Goal: Task Accomplishment & Management: Manage account settings

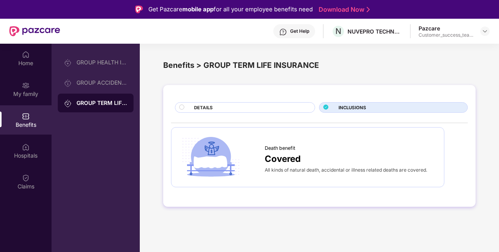
scroll to position [44, 0]
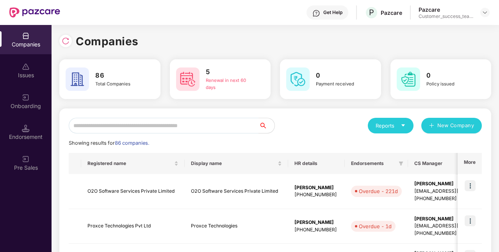
scroll to position [0, 1]
click at [138, 131] on input "text" at bounding box center [164, 126] width 190 height 16
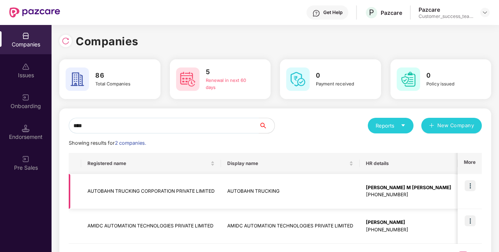
type input "****"
click at [470, 187] on img at bounding box center [470, 185] width 11 height 11
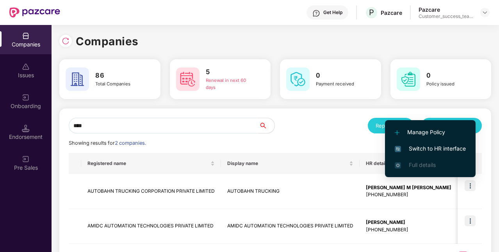
click at [437, 152] on span "Switch to HR interface" at bounding box center [430, 148] width 71 height 9
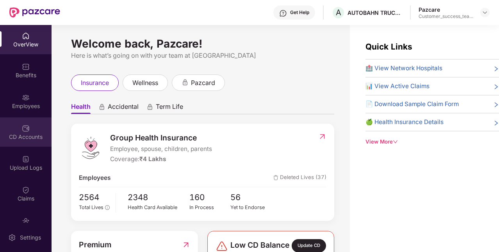
click at [9, 119] on div "CD Accounts" at bounding box center [26, 132] width 52 height 29
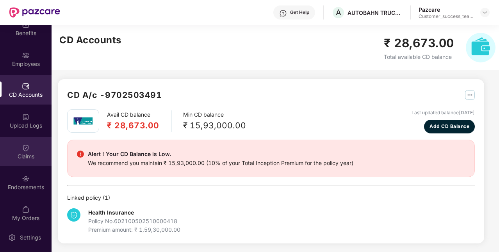
scroll to position [48, 0]
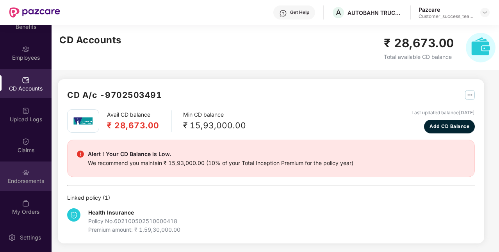
click at [29, 184] on div "Endorsements" at bounding box center [26, 181] width 52 height 8
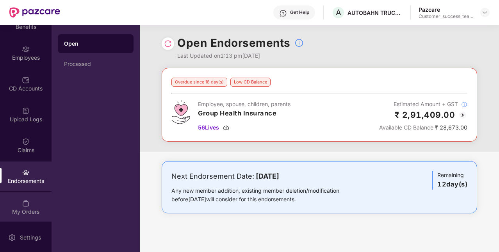
click at [24, 209] on div "My Orders" at bounding box center [26, 212] width 52 height 8
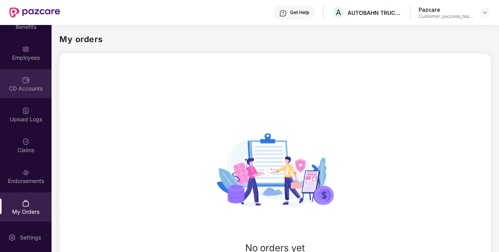
click at [29, 93] on div "CD Accounts" at bounding box center [26, 83] width 52 height 29
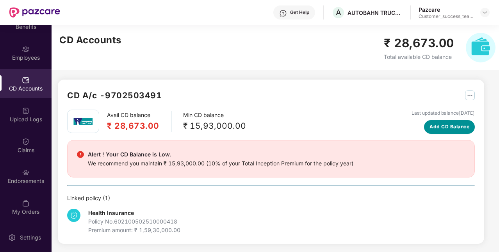
click at [439, 129] on span "Add CD Balance" at bounding box center [450, 126] width 40 height 7
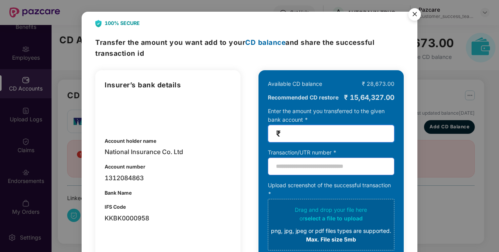
click at [309, 131] on input "number" at bounding box center [334, 133] width 104 height 9
type input "******"
click at [307, 162] on input "text" at bounding box center [331, 167] width 127 height 18
type input "*****"
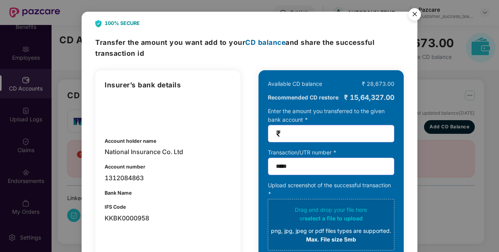
click at [300, 218] on div "or select a file to upload" at bounding box center [331, 218] width 120 height 9
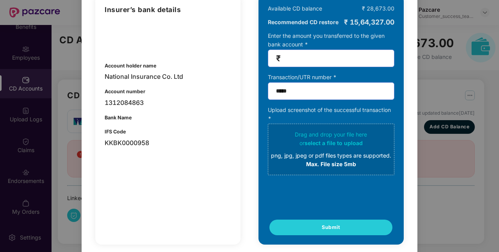
scroll to position [81, 0]
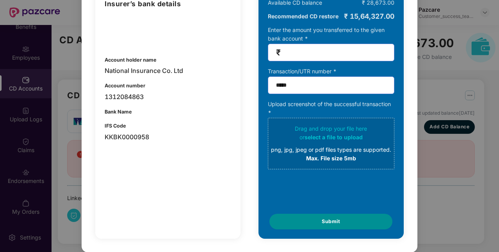
click at [350, 224] on button "Submit" at bounding box center [330, 222] width 123 height 16
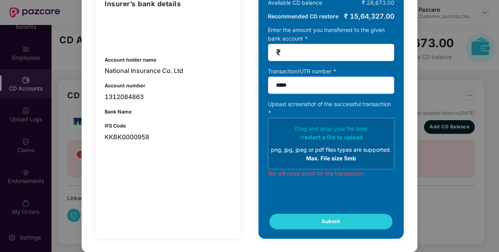
click at [331, 132] on div "Drag and drop your file here or select a file to upload png, jpg, jpeg or pdf f…" at bounding box center [331, 144] width 120 height 38
click at [334, 142] on div "Drag and drop your file here or select a file to upload png, jpg, jpeg or pdf f…" at bounding box center [331, 144] width 120 height 38
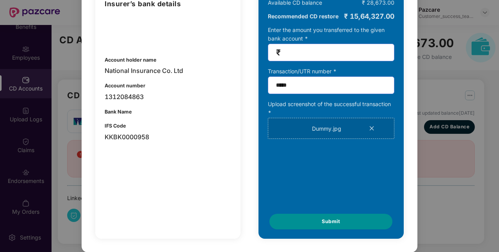
click at [318, 228] on button "Submit" at bounding box center [330, 222] width 123 height 16
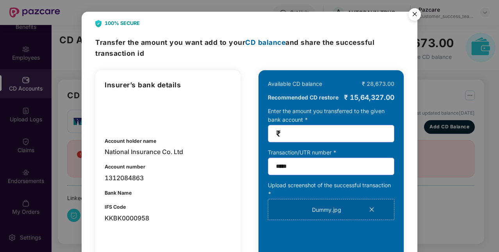
scroll to position [86, 0]
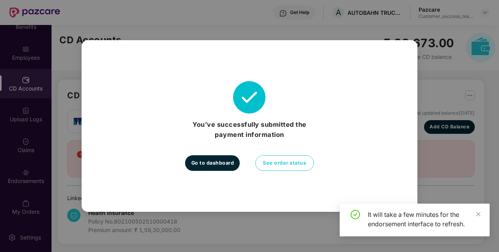
click at [226, 167] on span "Go to dashboard" at bounding box center [212, 163] width 43 height 8
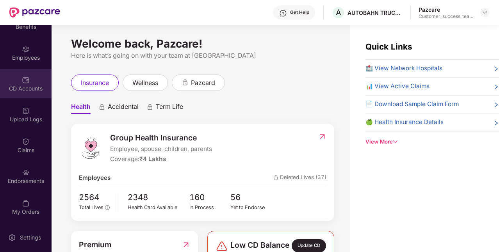
click at [29, 88] on div "CD Accounts" at bounding box center [26, 89] width 52 height 8
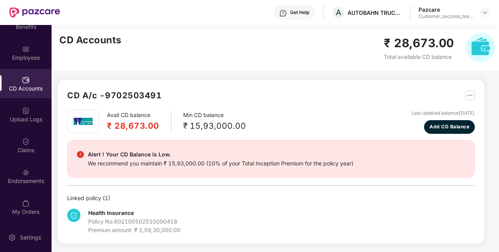
scroll to position [0, 0]
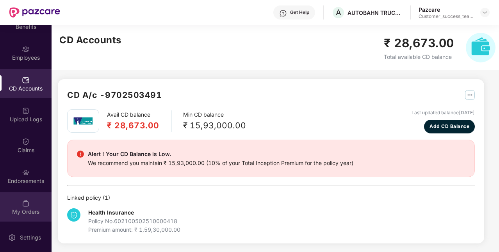
click at [19, 206] on div "My Orders" at bounding box center [26, 207] width 52 height 29
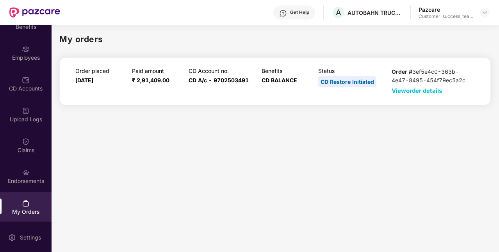
scroll to position [0, 0]
click at [29, 171] on div "Endorsements" at bounding box center [26, 176] width 52 height 29
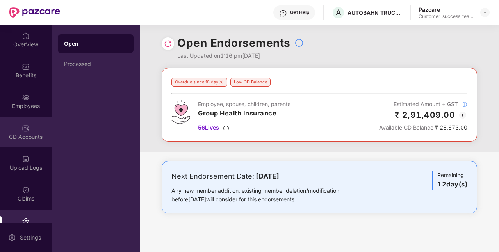
click at [27, 131] on img at bounding box center [26, 129] width 8 height 8
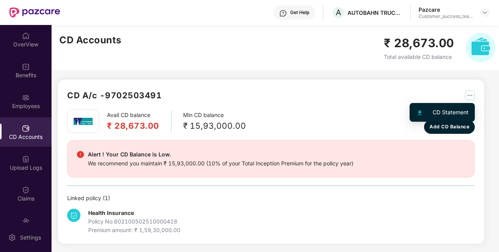
click at [469, 98] on img "button" at bounding box center [470, 96] width 10 height 10
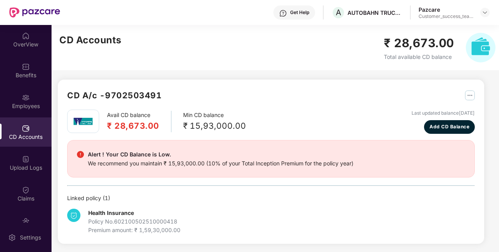
click at [299, 92] on div "CD A/c - 9702503491" at bounding box center [271, 99] width 408 height 21
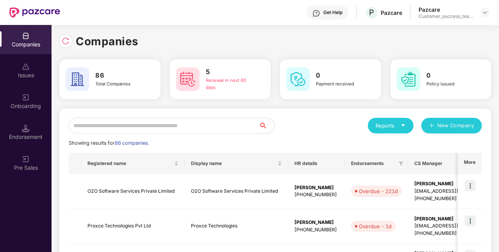
scroll to position [0, 1]
click at [61, 39] on div at bounding box center [65, 41] width 12 height 12
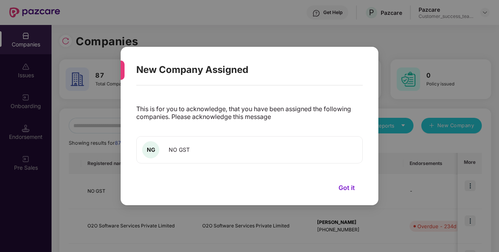
click at [343, 187] on button "Got it" at bounding box center [347, 188] width 32 height 12
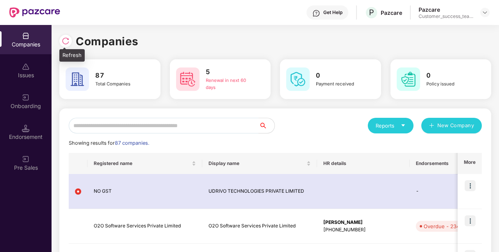
click at [64, 42] on img at bounding box center [66, 41] width 8 height 8
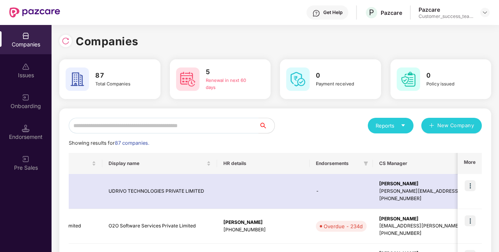
scroll to position [0, 0]
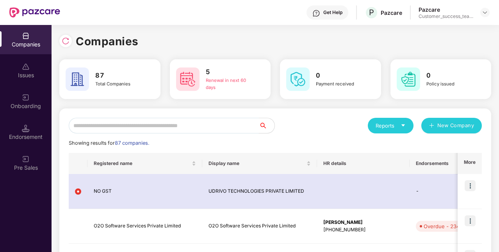
click at [217, 130] on input "text" at bounding box center [164, 126] width 190 height 16
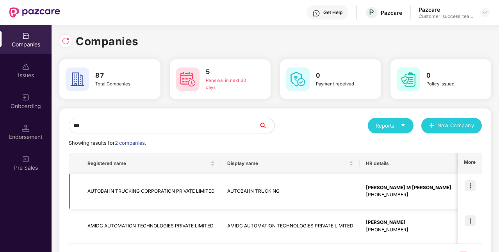
type input "***"
click at [470, 185] on img at bounding box center [470, 185] width 11 height 11
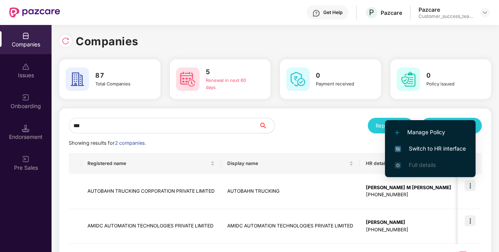
click at [421, 149] on span "Switch to HR interface" at bounding box center [430, 148] width 71 height 9
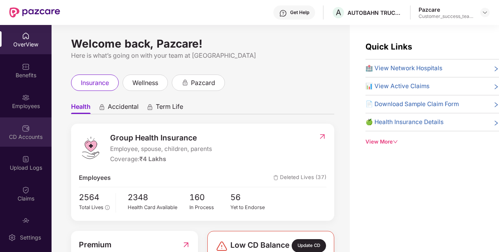
click at [34, 127] on div "CD Accounts" at bounding box center [26, 132] width 52 height 29
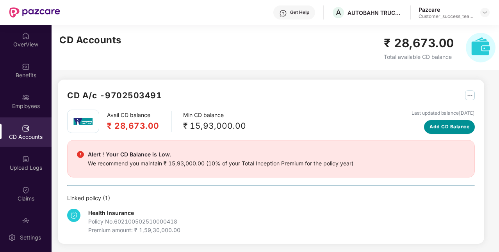
click at [455, 125] on span "Add CD Balance" at bounding box center [450, 126] width 40 height 7
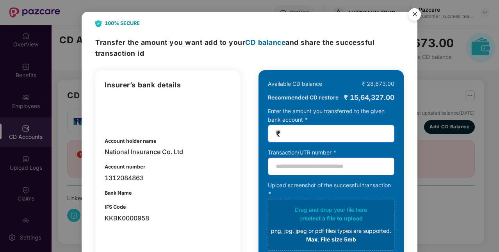
click at [323, 135] on input "number" at bounding box center [334, 133] width 104 height 9
type input "******"
type input "*****"
click at [303, 213] on div "Drag and drop your file here or select a file to upload png, jpg, jpeg or pdf f…" at bounding box center [331, 225] width 120 height 38
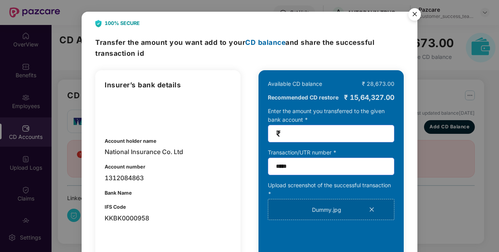
scroll to position [86, 0]
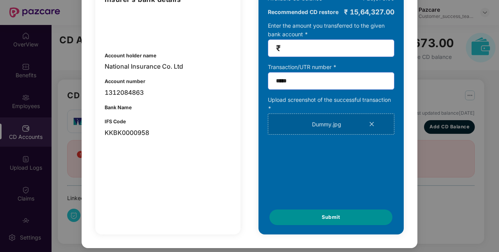
click at [319, 213] on button "Submit" at bounding box center [330, 218] width 123 height 16
click at [329, 216] on span "Submit" at bounding box center [325, 218] width 18 height 8
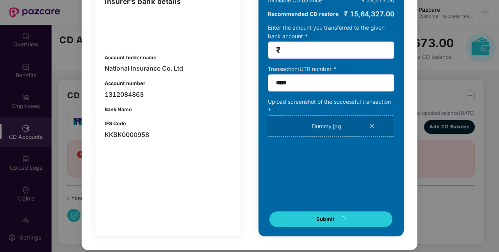
scroll to position [0, 0]
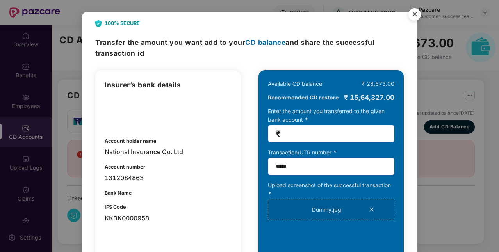
click at [415, 16] on img "Close" at bounding box center [415, 16] width 22 height 22
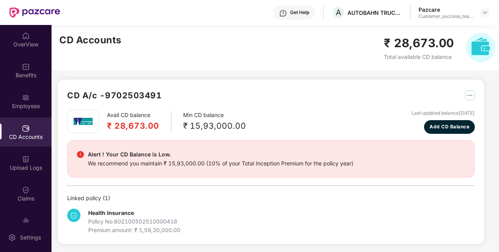
drag, startPoint x: 408, startPoint y: 1, endPoint x: 264, endPoint y: 90, distance: 170.1
click at [264, 90] on div "CD A/c - 9702503491" at bounding box center [271, 99] width 408 height 21
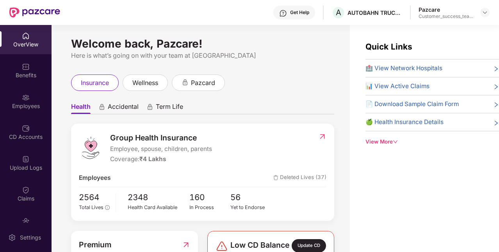
click at [13, 147] on div "OverView Benefits Employees CD Accounts Upload Logs Claims Endorsements My Orde…" at bounding box center [26, 124] width 52 height 198
click at [17, 144] on div "CD Accounts" at bounding box center [26, 132] width 52 height 29
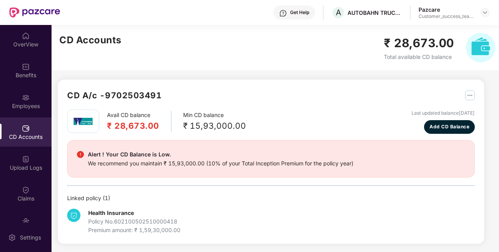
click at [141, 129] on h2 "₹ 28,673.00" at bounding box center [133, 125] width 52 height 13
click at [166, 198] on div "Linked policy ( 1 )" at bounding box center [271, 198] width 408 height 9
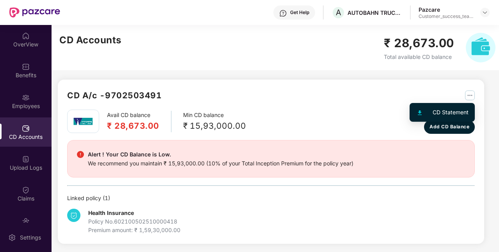
click at [467, 94] on img "button" at bounding box center [470, 96] width 10 height 10
click at [446, 114] on div "CD Statement" at bounding box center [451, 112] width 36 height 9
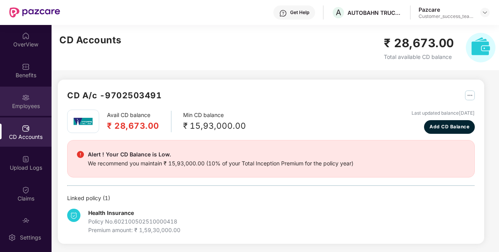
click at [37, 105] on div "Employees" at bounding box center [26, 106] width 52 height 8
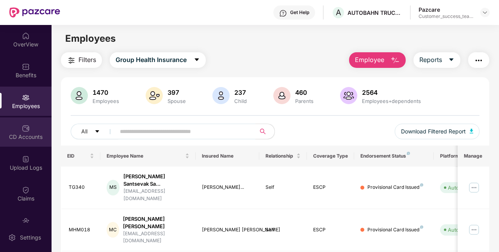
click at [31, 135] on div "CD Accounts" at bounding box center [26, 137] width 52 height 8
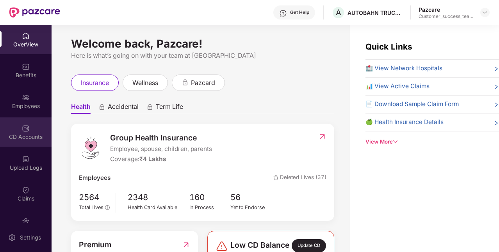
click at [45, 131] on div "CD Accounts" at bounding box center [26, 132] width 52 height 29
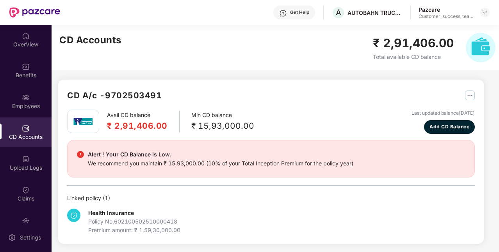
scroll to position [0, 0]
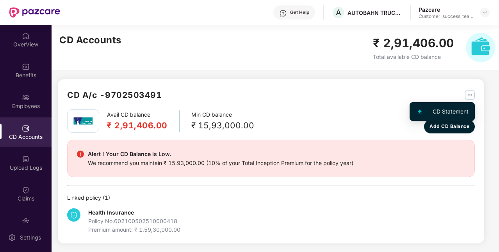
click at [463, 92] on button "button" at bounding box center [467, 95] width 16 height 12
click at [452, 109] on div "CD Statement" at bounding box center [451, 111] width 36 height 9
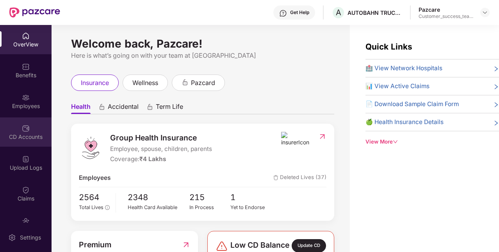
click at [23, 137] on div "CD Accounts" at bounding box center [26, 137] width 52 height 8
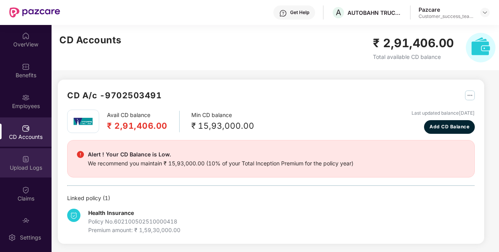
scroll to position [48, 0]
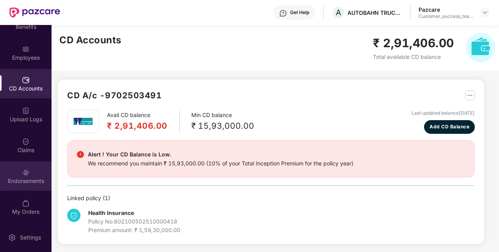
click at [23, 171] on img at bounding box center [26, 173] width 8 height 8
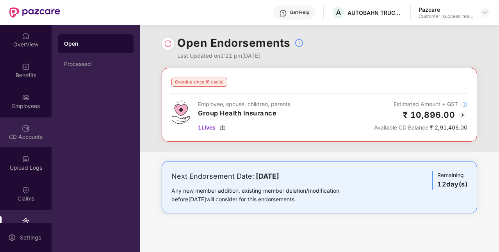
click at [21, 141] on div "CD Accounts" at bounding box center [26, 132] width 52 height 29
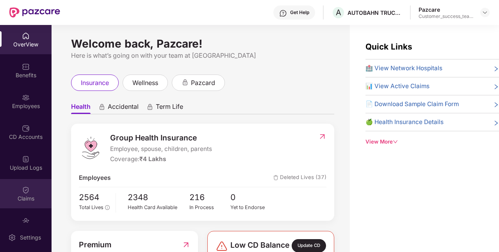
scroll to position [48, 0]
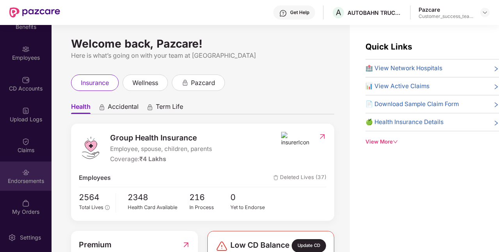
click at [18, 187] on div "Endorsements" at bounding box center [26, 176] width 52 height 29
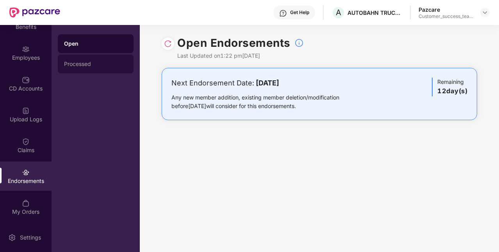
click at [102, 68] on div "Processed" at bounding box center [96, 64] width 76 height 19
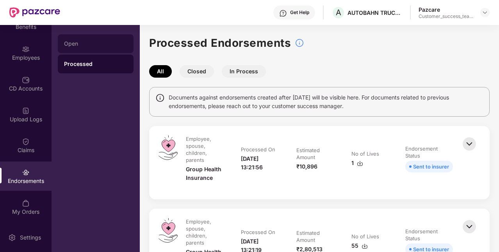
click at [102, 41] on div "Open" at bounding box center [95, 44] width 63 height 6
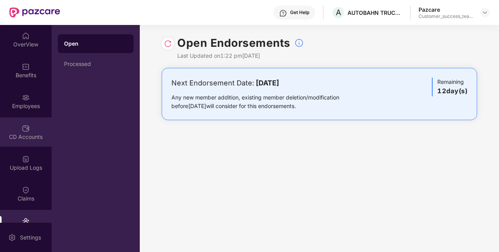
click at [30, 130] on div "CD Accounts" at bounding box center [26, 132] width 52 height 29
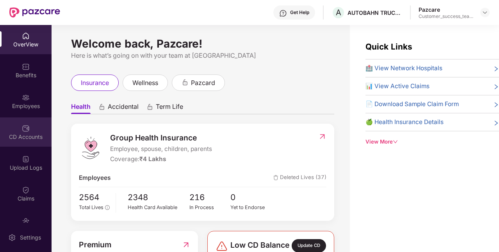
click at [26, 130] on img at bounding box center [26, 129] width 8 height 8
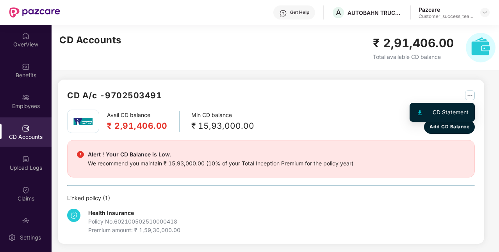
click at [444, 113] on div "CD Statement" at bounding box center [451, 112] width 36 height 9
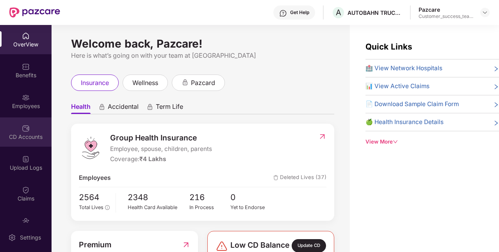
click at [30, 136] on div "CD Accounts" at bounding box center [26, 137] width 52 height 8
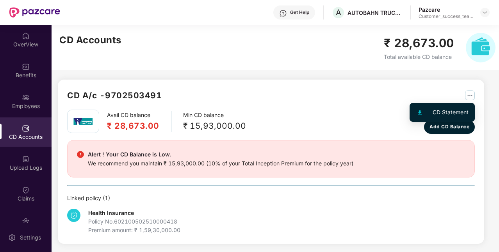
click at [472, 91] on img "button" at bounding box center [470, 96] width 10 height 10
click at [446, 109] on div "CD Statement" at bounding box center [451, 112] width 36 height 9
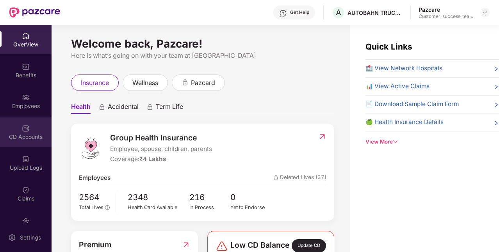
click at [23, 136] on div "CD Accounts" at bounding box center [26, 137] width 52 height 8
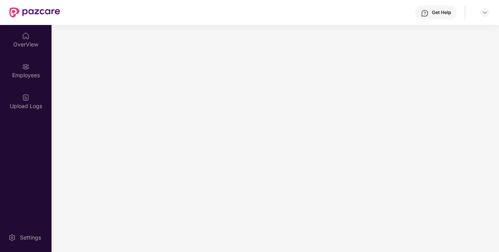
drag, startPoint x: 421, startPoint y: 1, endPoint x: 254, endPoint y: 129, distance: 210.0
click at [254, 129] on body "Get Help OverView Employees Upload Logs Settings" at bounding box center [249, 126] width 499 height 252
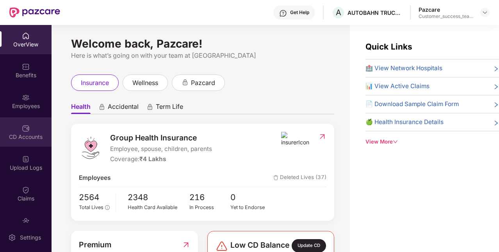
click at [37, 128] on div "CD Accounts" at bounding box center [26, 132] width 52 height 29
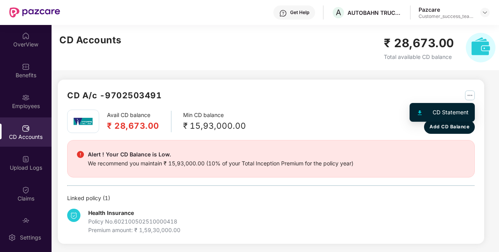
click at [467, 92] on img "button" at bounding box center [470, 96] width 10 height 10
click at [449, 109] on div "CD Statement" at bounding box center [451, 112] width 36 height 9
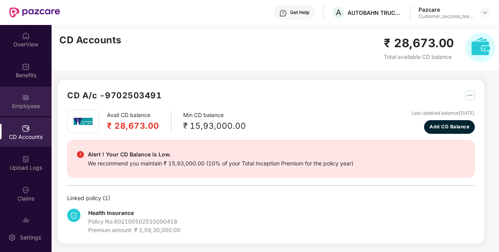
click at [39, 90] on div "Employees" at bounding box center [26, 101] width 52 height 29
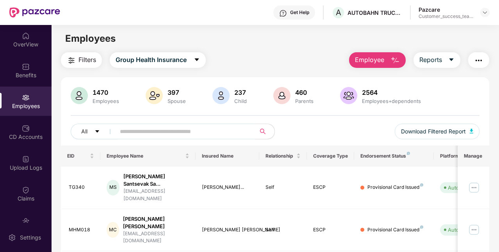
click at [485, 58] on button "button" at bounding box center [478, 60] width 21 height 16
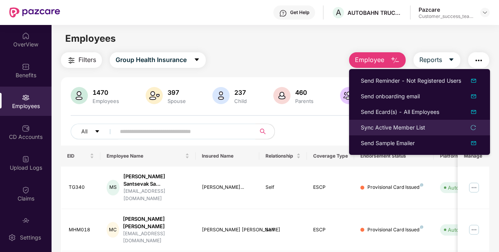
click at [421, 122] on li "Sync Active Member List" at bounding box center [419, 128] width 141 height 16
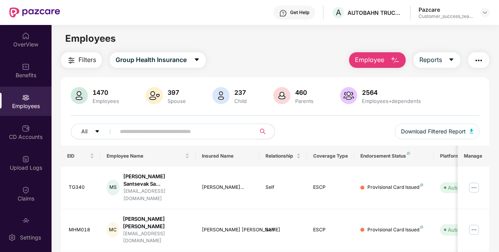
click at [477, 58] on img "button" at bounding box center [478, 60] width 9 height 9
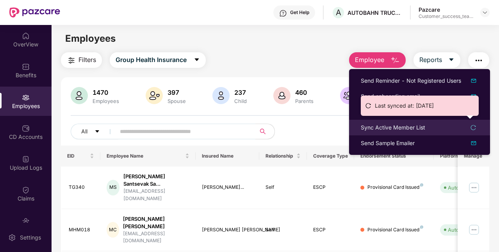
click at [471, 124] on div "Sync Active Member List" at bounding box center [420, 127] width 118 height 9
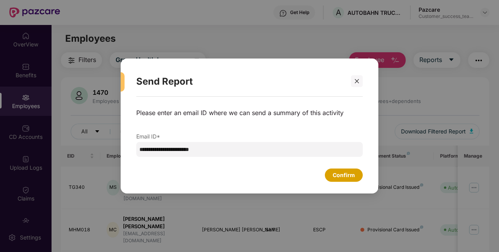
click at [331, 177] on div "Confirm" at bounding box center [344, 175] width 38 height 13
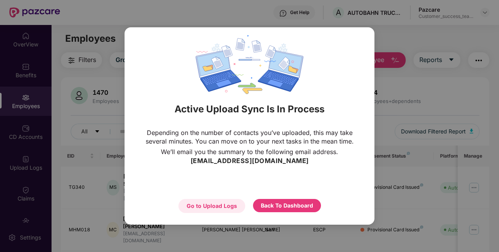
click at [221, 210] on div "Go to Upload Logs" at bounding box center [212, 206] width 50 height 9
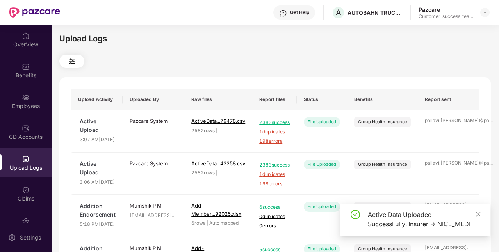
click at [398, 217] on div "Active Data Uploaded SuccessFully. Insurer => NICL_MEDI" at bounding box center [424, 219] width 112 height 19
click at [437, 16] on div "Customer_success_team_lead" at bounding box center [446, 16] width 55 height 6
click at [486, 12] on img at bounding box center [485, 12] width 6 height 6
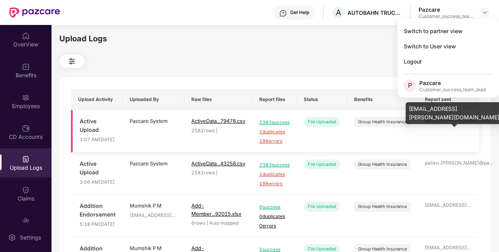
click at [433, 125] on div "pallavi.[PERSON_NAME]@pa ..." at bounding box center [449, 120] width 48 height 7
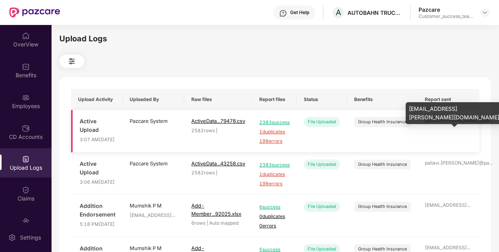
click at [433, 125] on div "pallavi.[PERSON_NAME]@pa ..." at bounding box center [449, 120] width 48 height 7
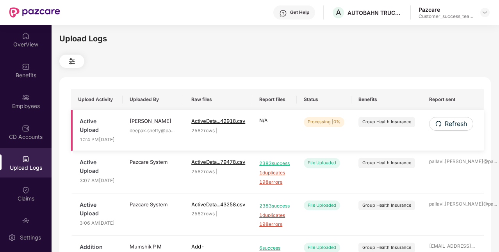
click at [319, 127] on div "Processing | 0%" at bounding box center [324, 122] width 41 height 10
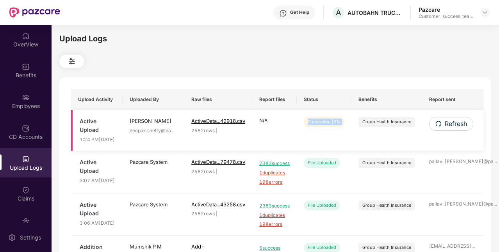
click at [319, 127] on div "Processing | 0%" at bounding box center [324, 122] width 41 height 10
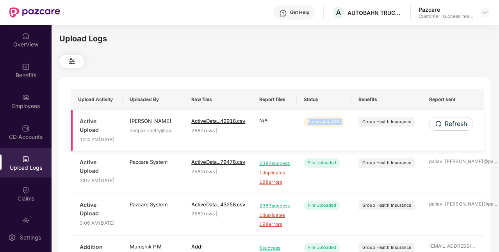
click at [319, 127] on div "Processing | 0%" at bounding box center [324, 122] width 41 height 10
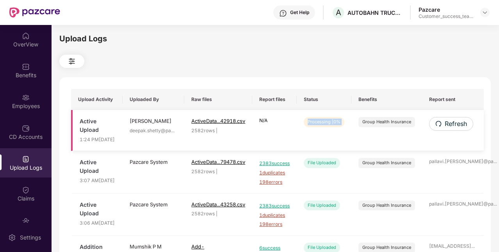
click at [319, 127] on div "Processing | 0%" at bounding box center [324, 122] width 41 height 10
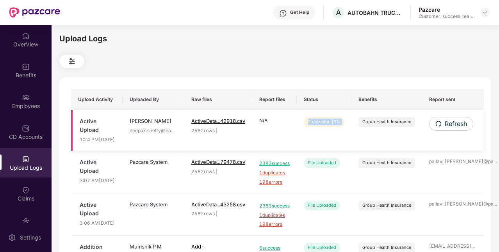
click at [319, 127] on div "Processing | 0%" at bounding box center [324, 122] width 41 height 10
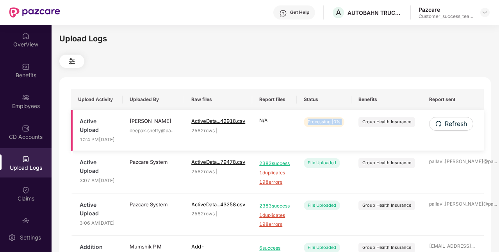
click at [319, 127] on div "Processing | 0%" at bounding box center [324, 122] width 41 height 10
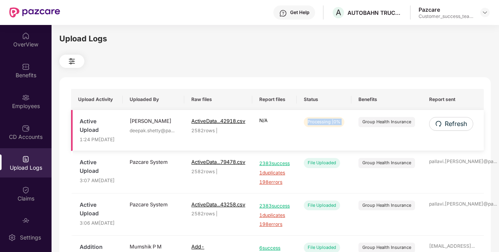
click at [319, 127] on div "Processing | 0%" at bounding box center [324, 122] width 41 height 10
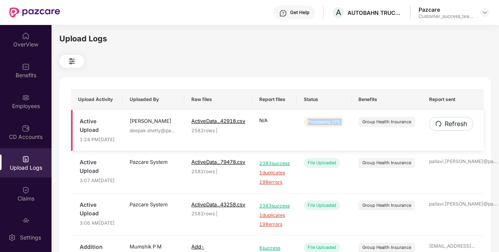
click at [319, 127] on div "Processing | 0%" at bounding box center [324, 122] width 41 height 10
click at [445, 123] on button "Refresh" at bounding box center [450, 124] width 43 height 14
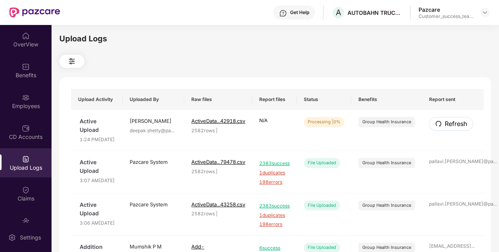
click at [445, 123] on button "Refresh" at bounding box center [451, 124] width 44 height 14
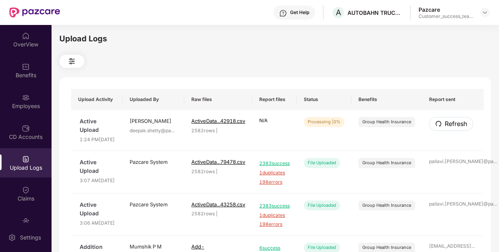
click at [445, 123] on button "Refresh" at bounding box center [451, 124] width 44 height 14
click at [445, 123] on button "Refresh" at bounding box center [454, 124] width 44 height 14
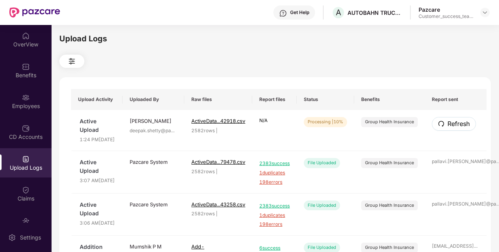
click at [445, 123] on button "Refresh" at bounding box center [454, 124] width 44 height 14
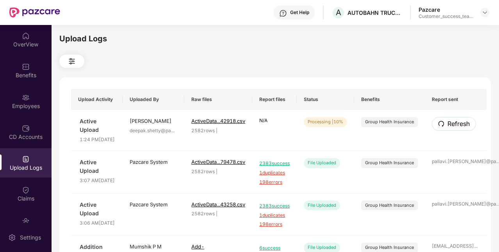
click at [445, 123] on button "Refresh" at bounding box center [454, 124] width 44 height 14
click at [439, 124] on button "Refresh" at bounding box center [453, 124] width 43 height 14
